Goal: Task Accomplishment & Management: Use online tool/utility

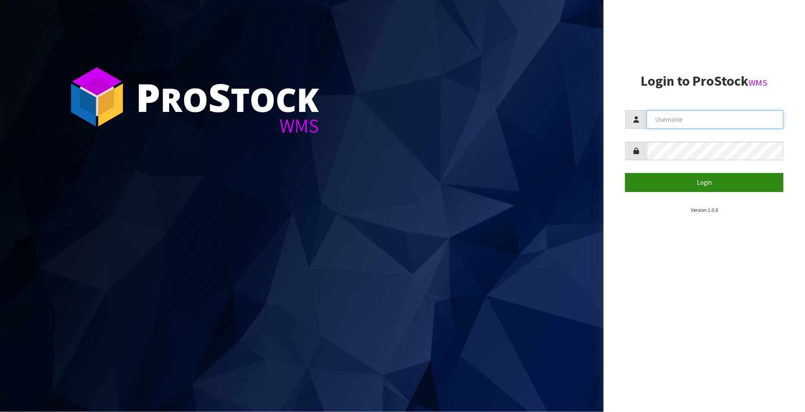
type input "FLOWAPAC"
click at [704, 184] on button "Login" at bounding box center [704, 182] width 158 height 19
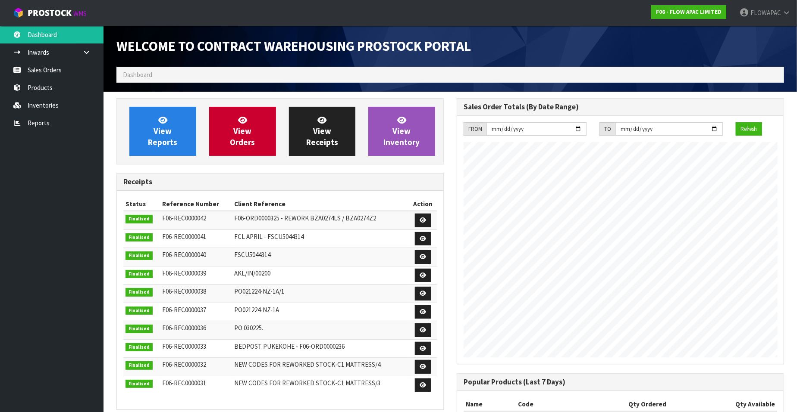
scroll to position [476, 340]
click at [50, 70] on link "Sales Orders" at bounding box center [51, 70] width 103 height 18
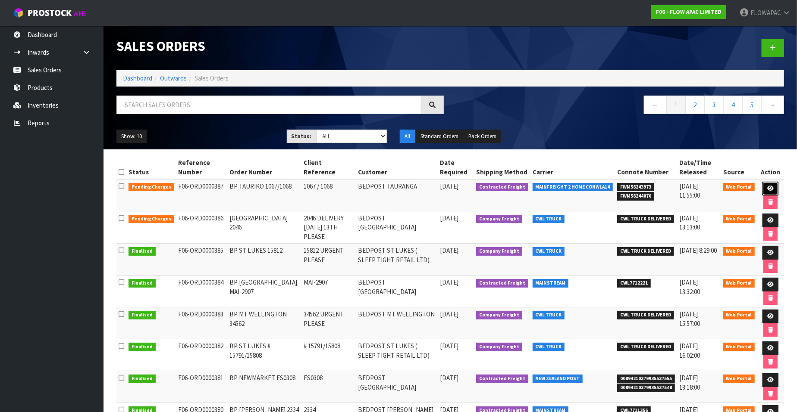
click at [769, 188] on icon at bounding box center [770, 189] width 6 height 6
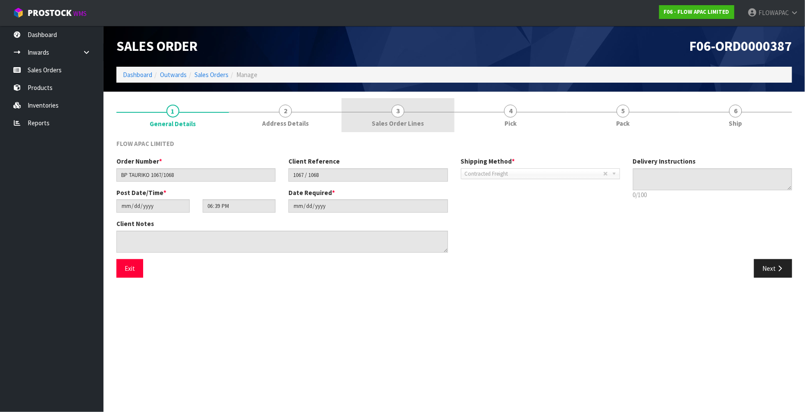
click at [402, 111] on span "3" at bounding box center [397, 111] width 13 height 13
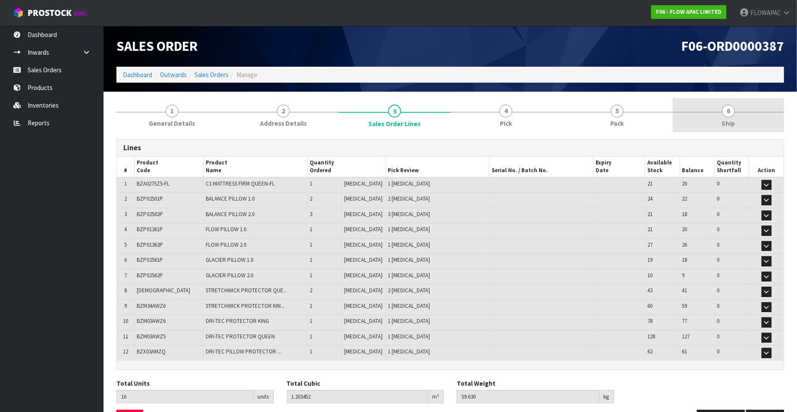
click at [729, 113] on span "6" at bounding box center [728, 111] width 13 height 13
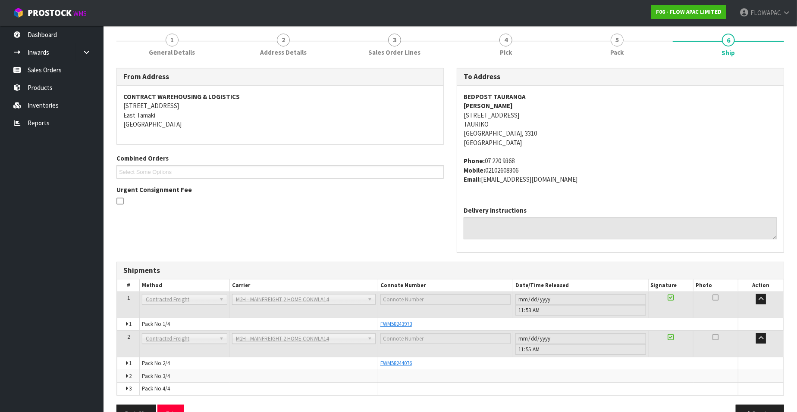
scroll to position [94, 0]
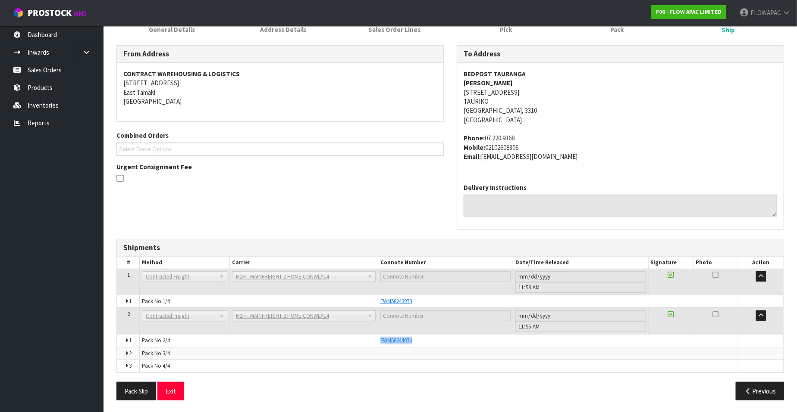
drag, startPoint x: 417, startPoint y: 341, endPoint x: 377, endPoint y: 341, distance: 40.1
click at [377, 341] on tr "1 Pack No. 2/4 FWM58244076 Glass Charge 0.169260 m 3 13.000 kg" at bounding box center [450, 341] width 666 height 12
copy tr "FWM58244076"
drag, startPoint x: 416, startPoint y: 300, endPoint x: 377, endPoint y: 301, distance: 38.8
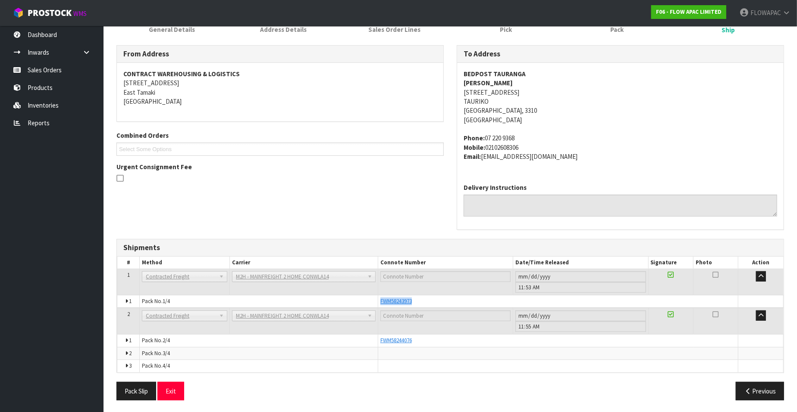
click at [377, 301] on tr "1 Pack No. 1/4 FWM58243973 Glass Charge 0.838240 m 3 29.000 kg" at bounding box center [450, 302] width 666 height 13
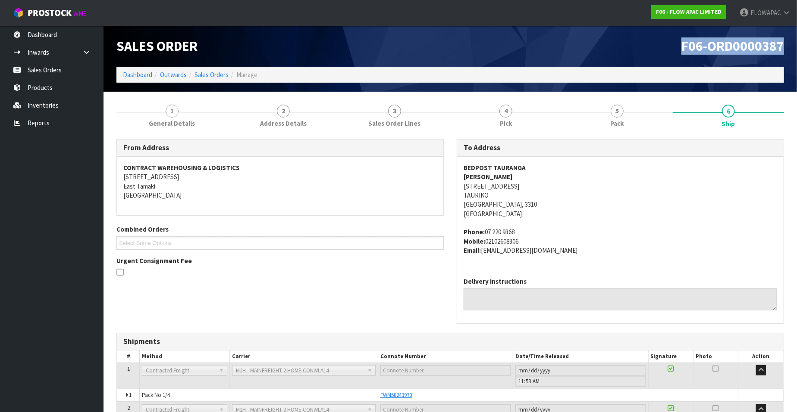
drag, startPoint x: 782, startPoint y: 47, endPoint x: 677, endPoint y: 46, distance: 105.6
click at [677, 46] on h1 "F06-ORD0000387" at bounding box center [619, 46] width 327 height 15
copy span "F06-ORD0000387"
click at [47, 33] on link "Dashboard" at bounding box center [51, 35] width 103 height 18
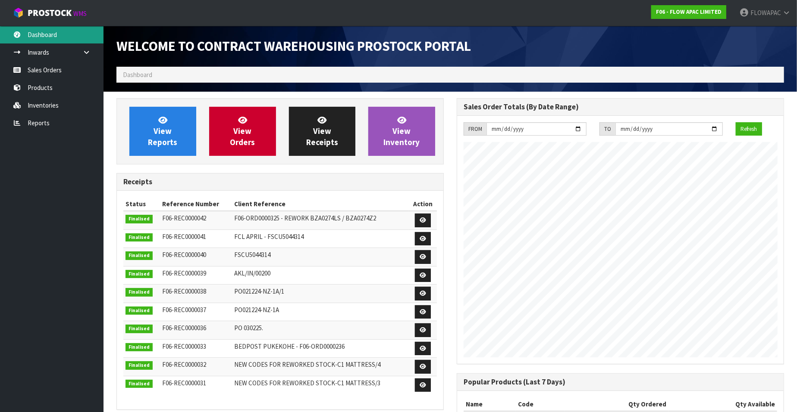
scroll to position [476, 340]
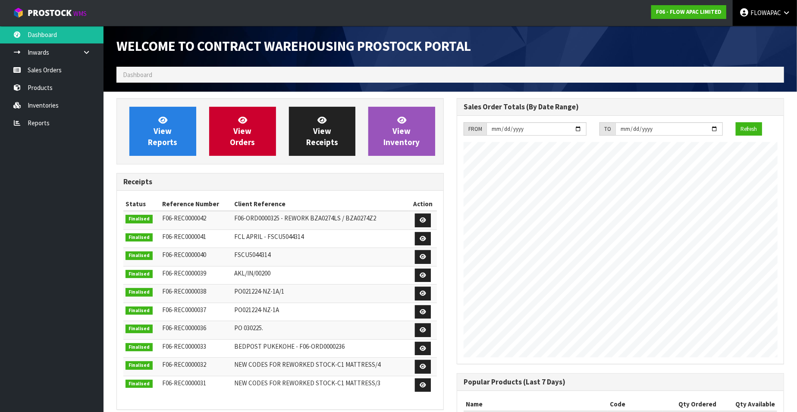
click at [769, 15] on span "FLOWAPAC" at bounding box center [765, 13] width 31 height 8
click at [748, 33] on link "Logout" at bounding box center [762, 34] width 68 height 12
